Goal: Information Seeking & Learning: Learn about a topic

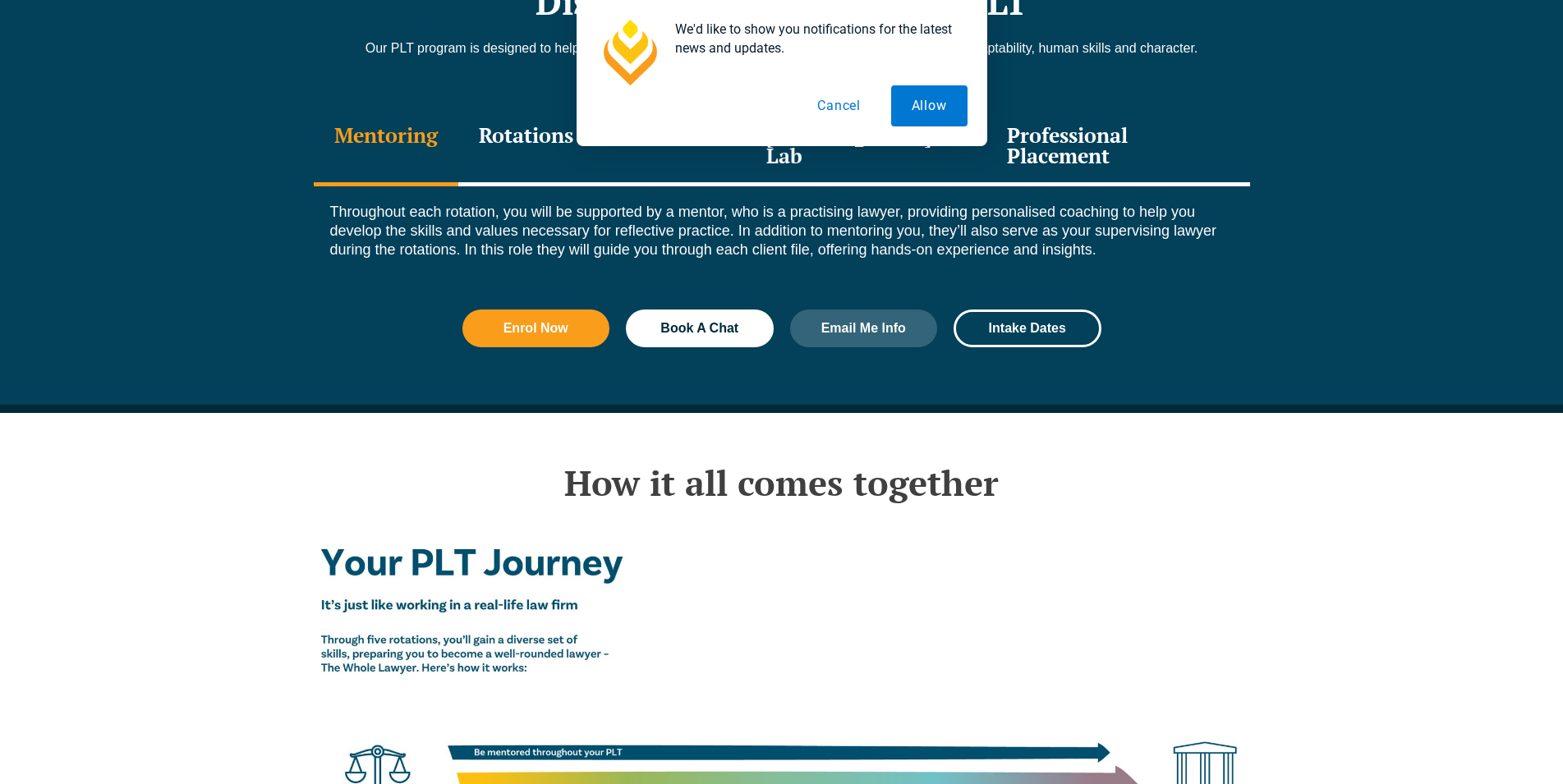
click at [840, 94] on button "Cancel" at bounding box center [839, 106] width 84 height 41
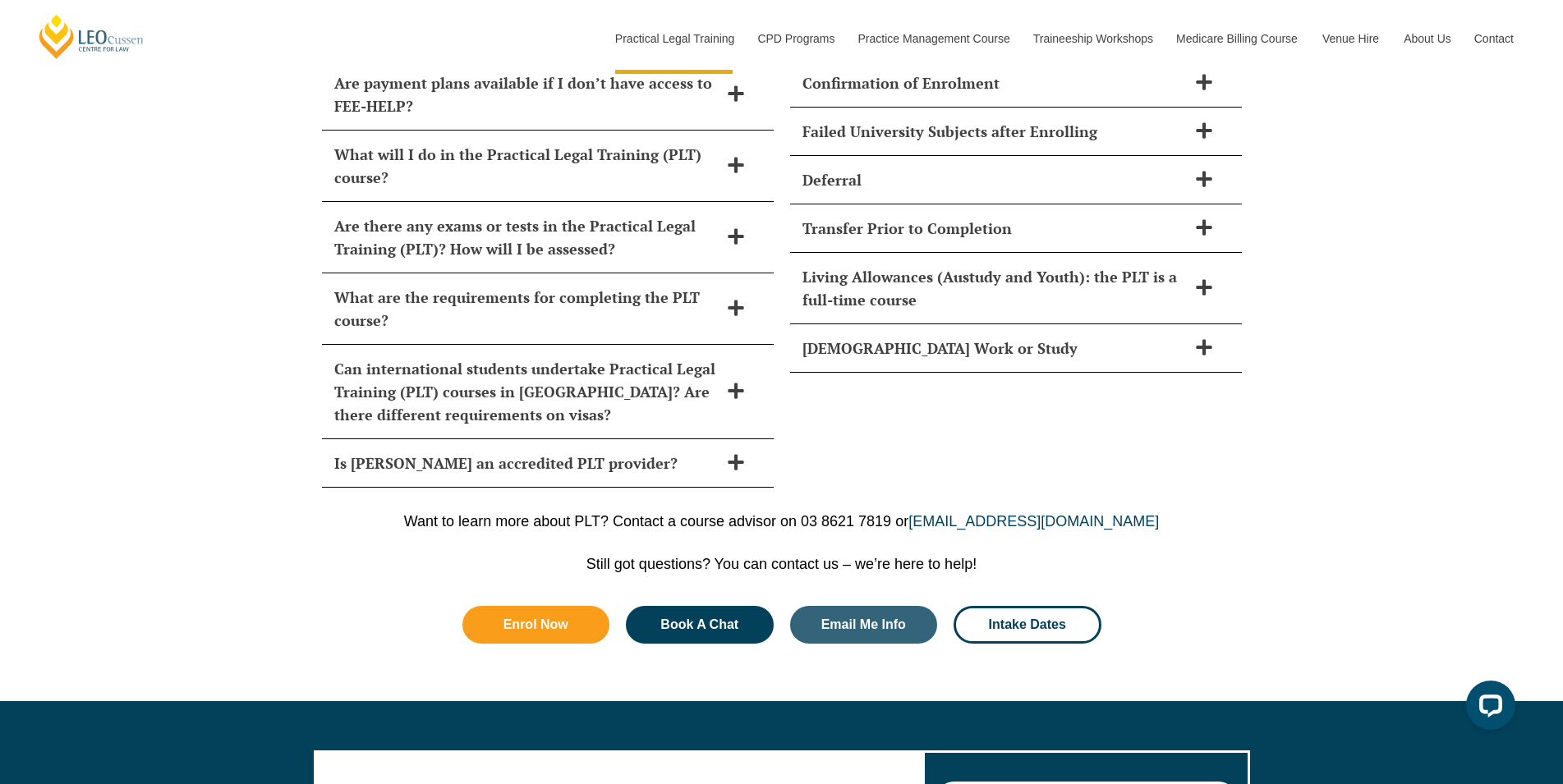
scroll to position [8118, 0]
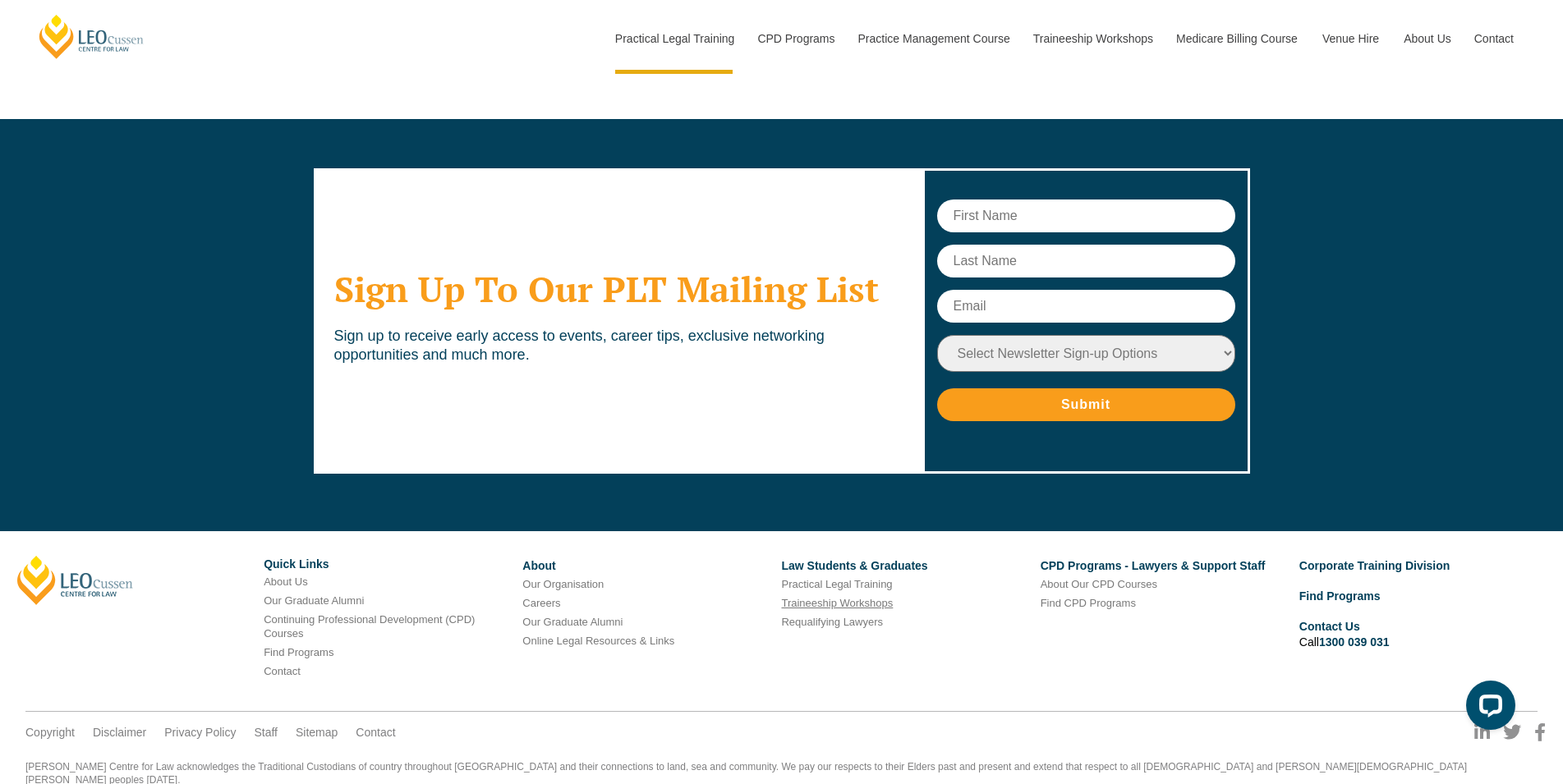
click at [867, 597] on link "Traineeship Workshops" at bounding box center [837, 603] width 112 height 13
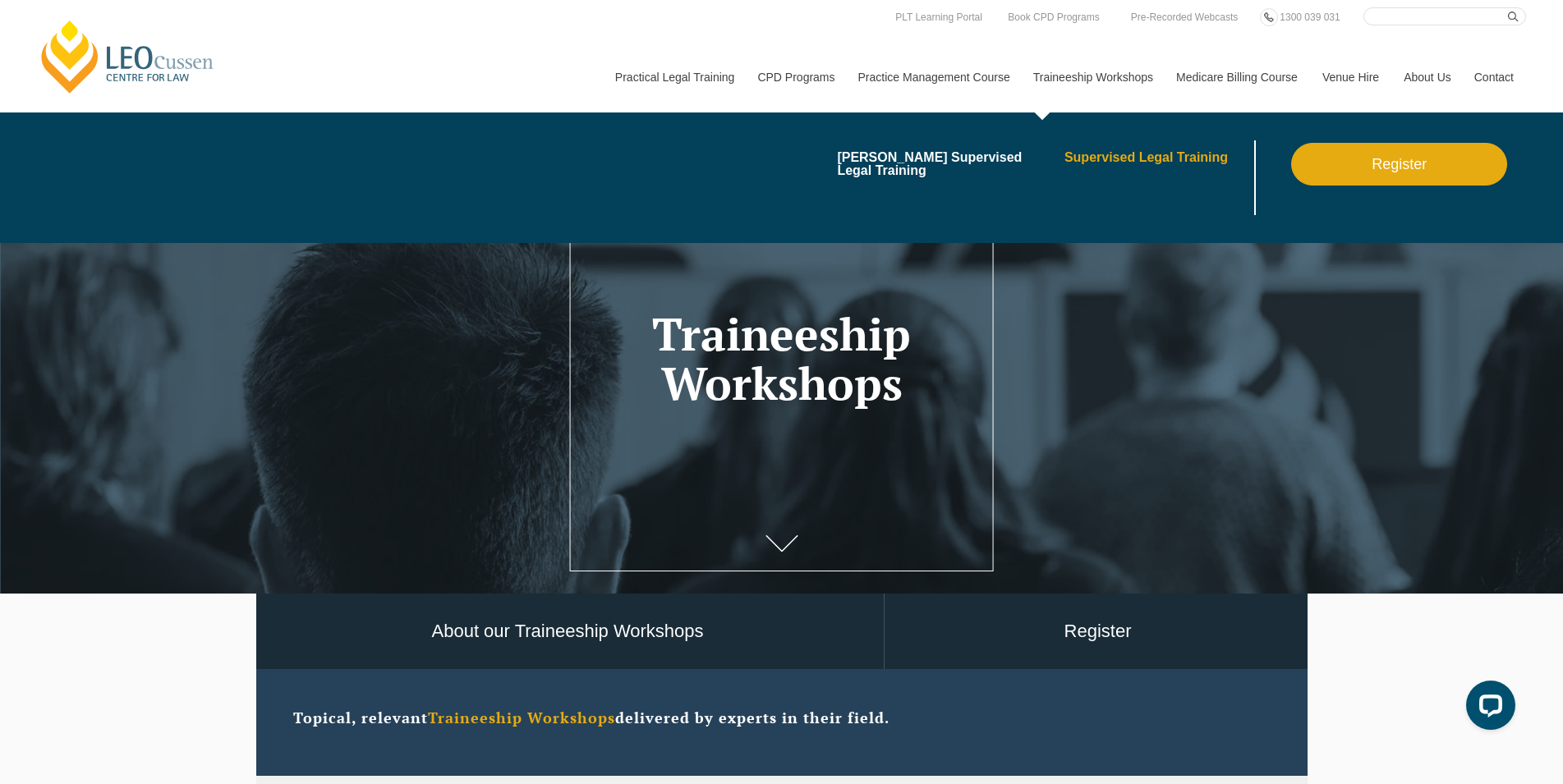
click at [1117, 158] on link "Supervised Legal Training" at bounding box center [1158, 157] width 186 height 13
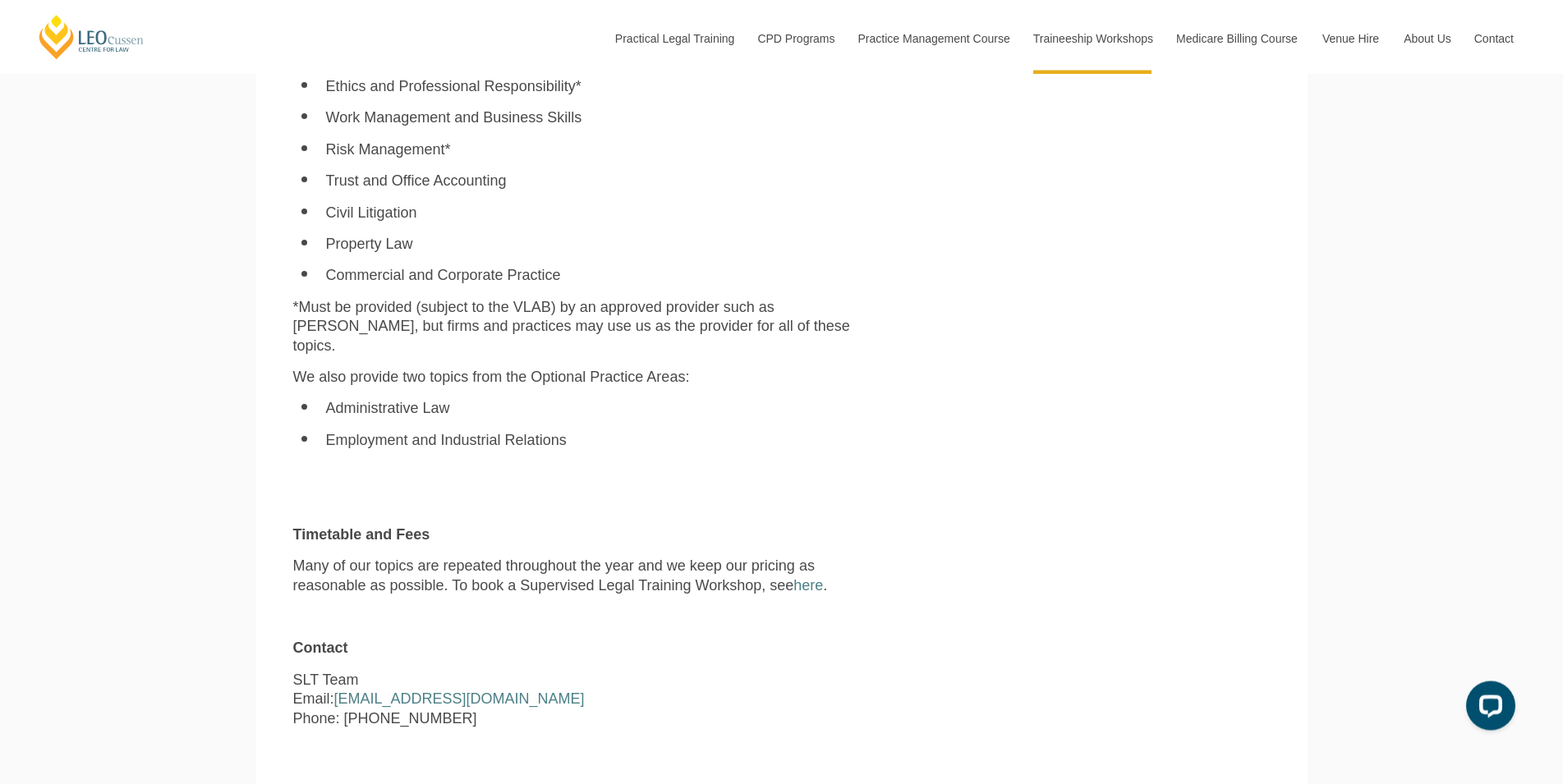
scroll to position [1380, 0]
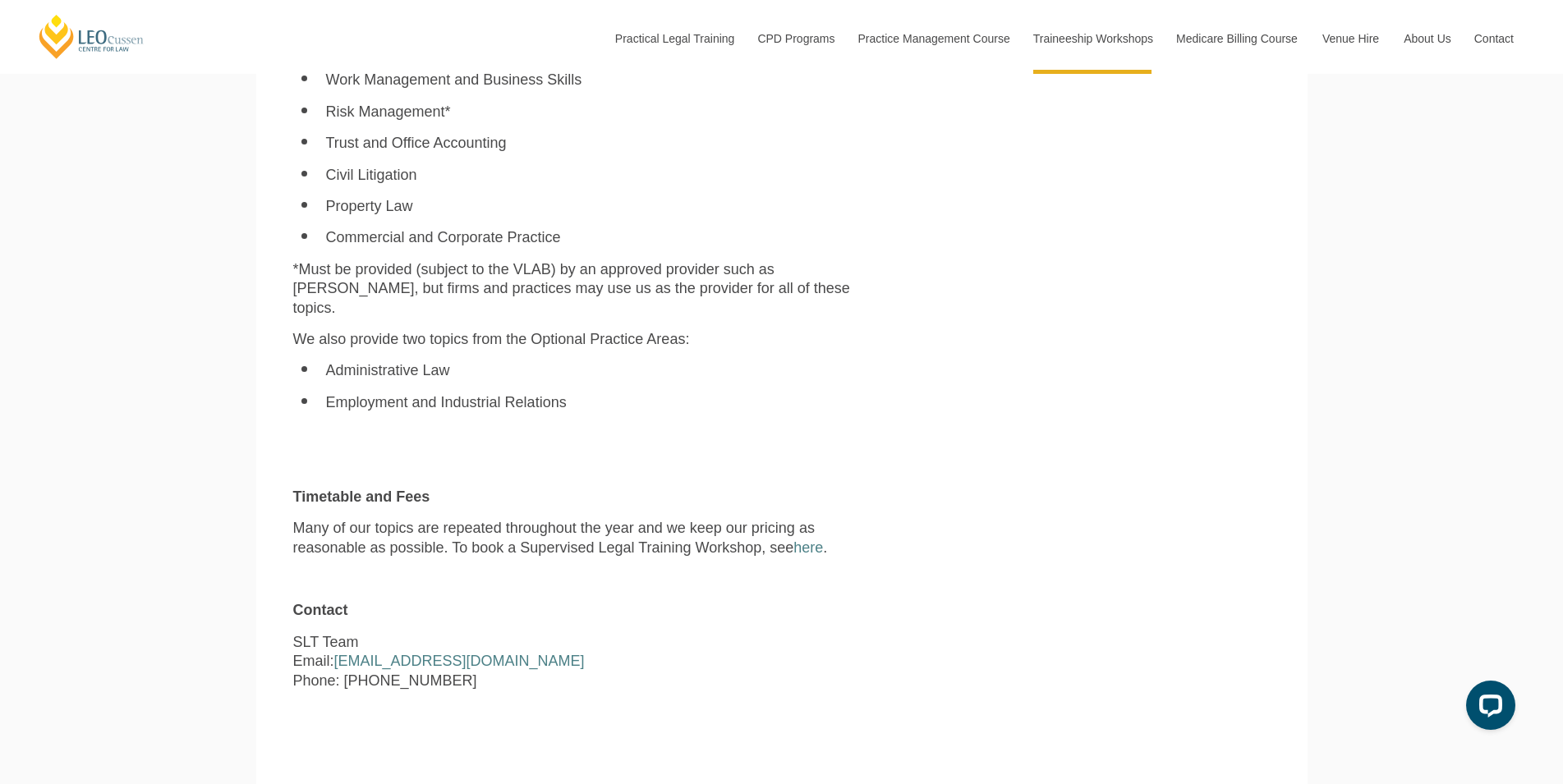
click at [803, 533] on div at bounding box center [782, 392] width 1563 height 784
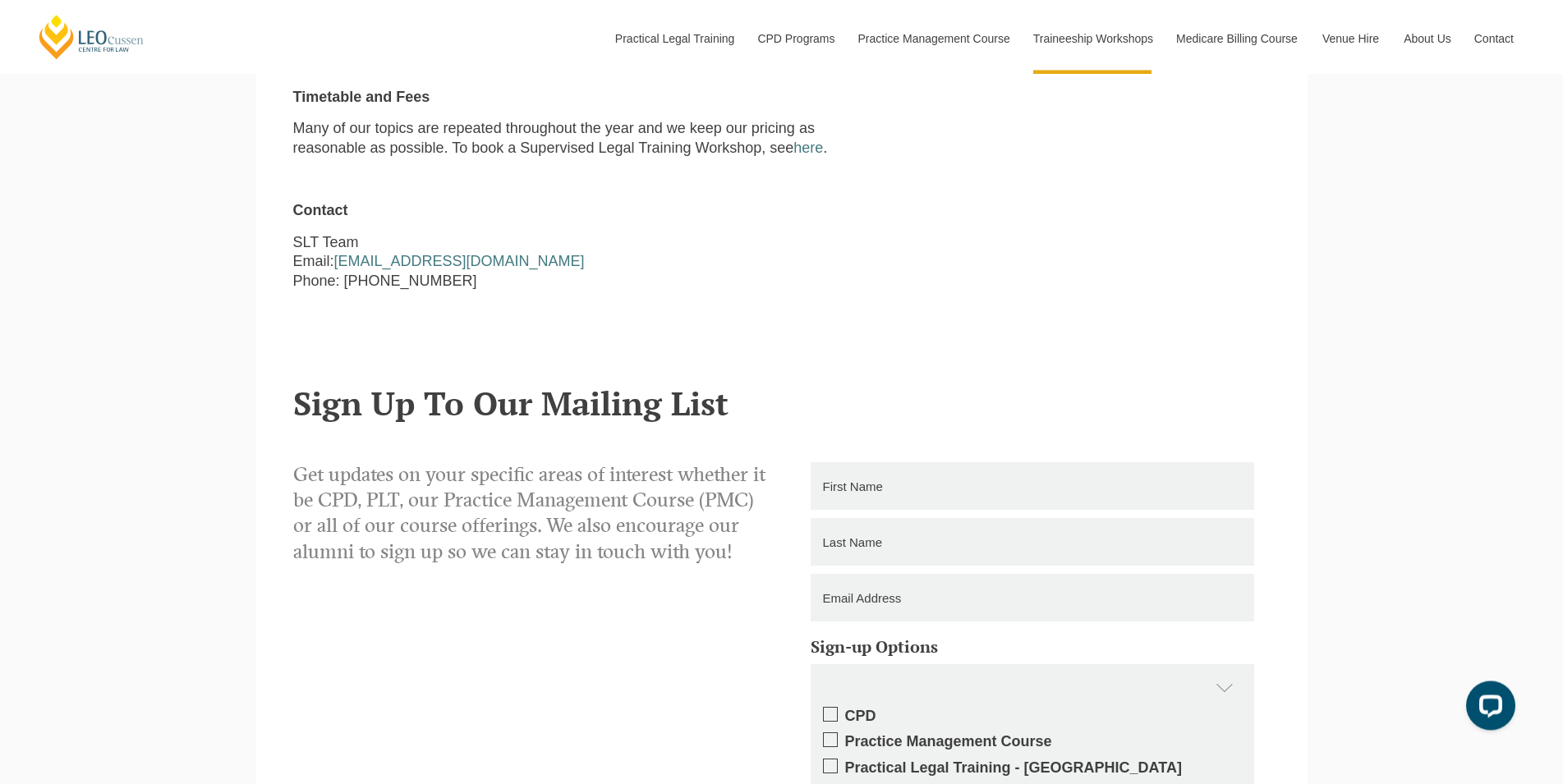
scroll to position [1416, 0]
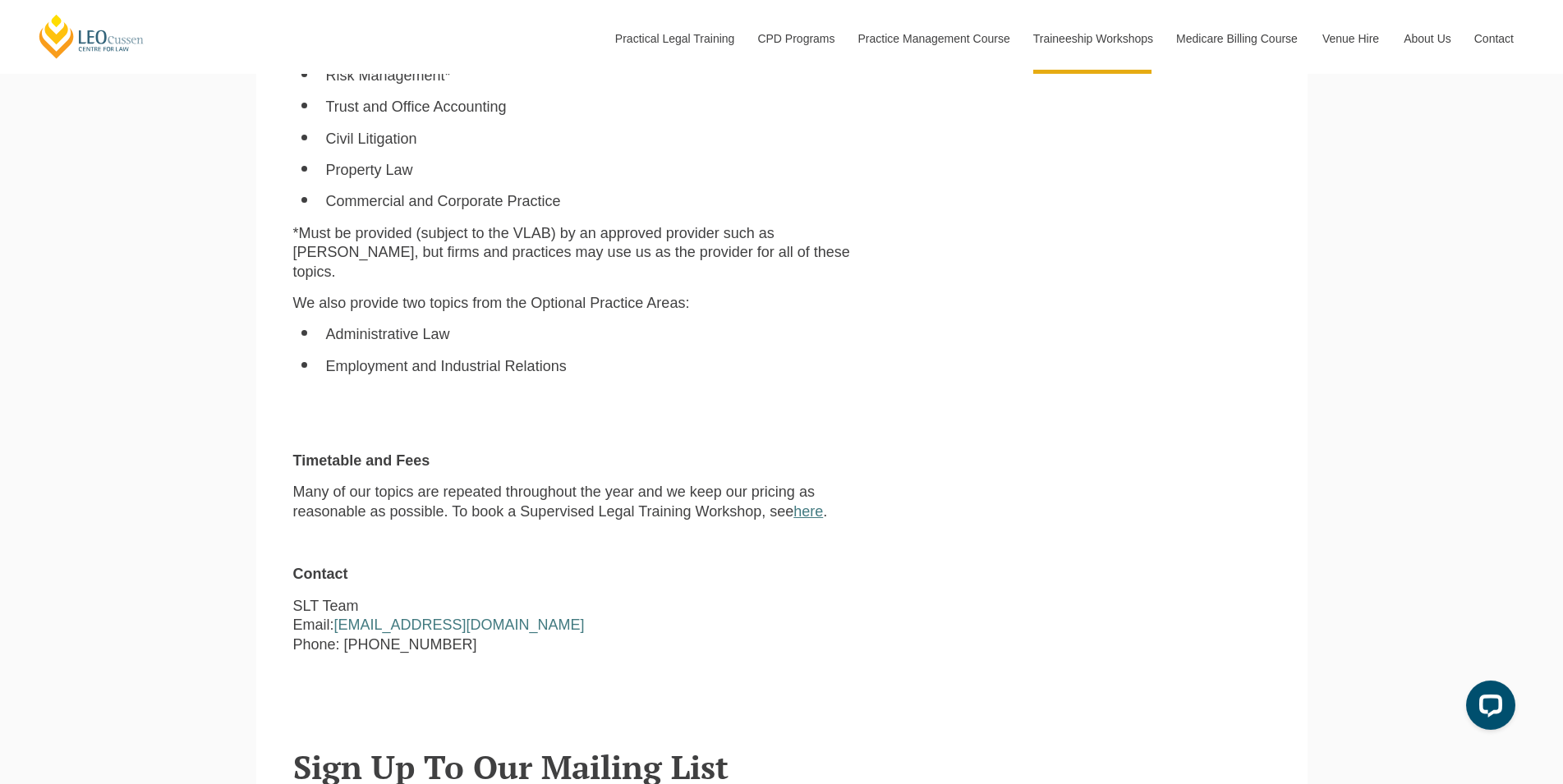
click at [817, 503] on link "here" at bounding box center [808, 511] width 29 height 17
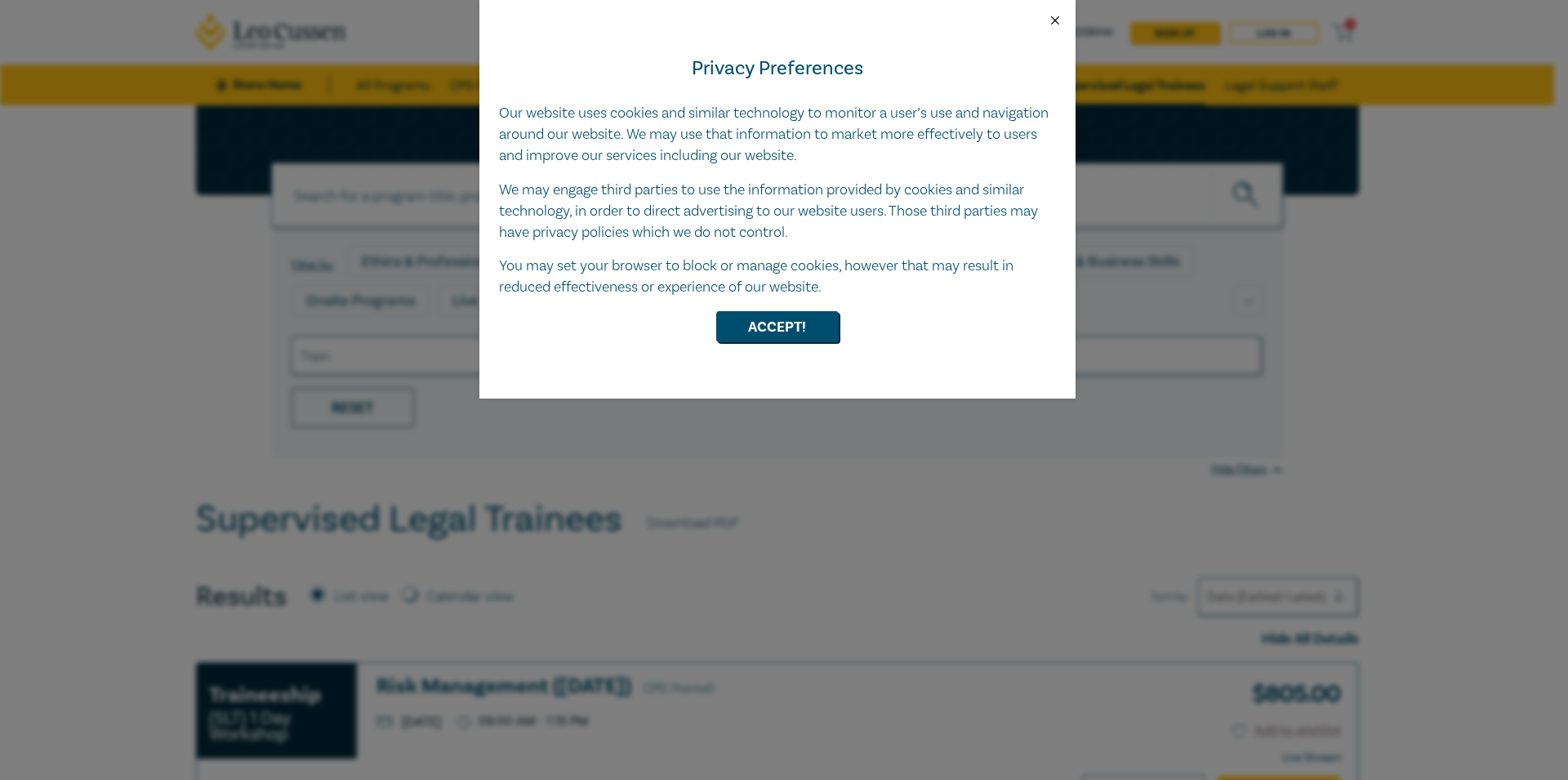
click at [1060, 22] on button "Close" at bounding box center [1055, 19] width 15 height 15
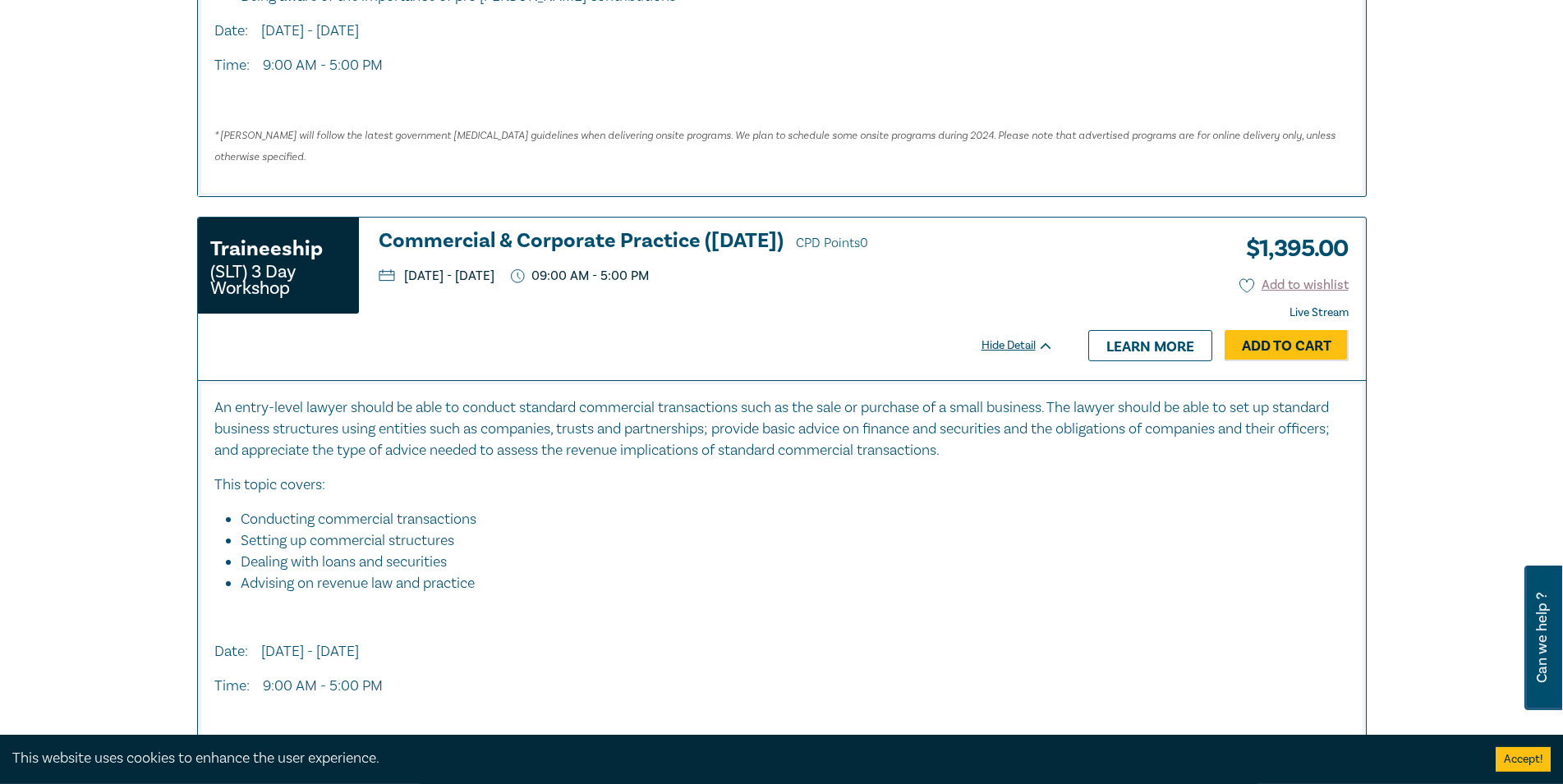
scroll to position [5024, 0]
